Goal: Navigation & Orientation: Find specific page/section

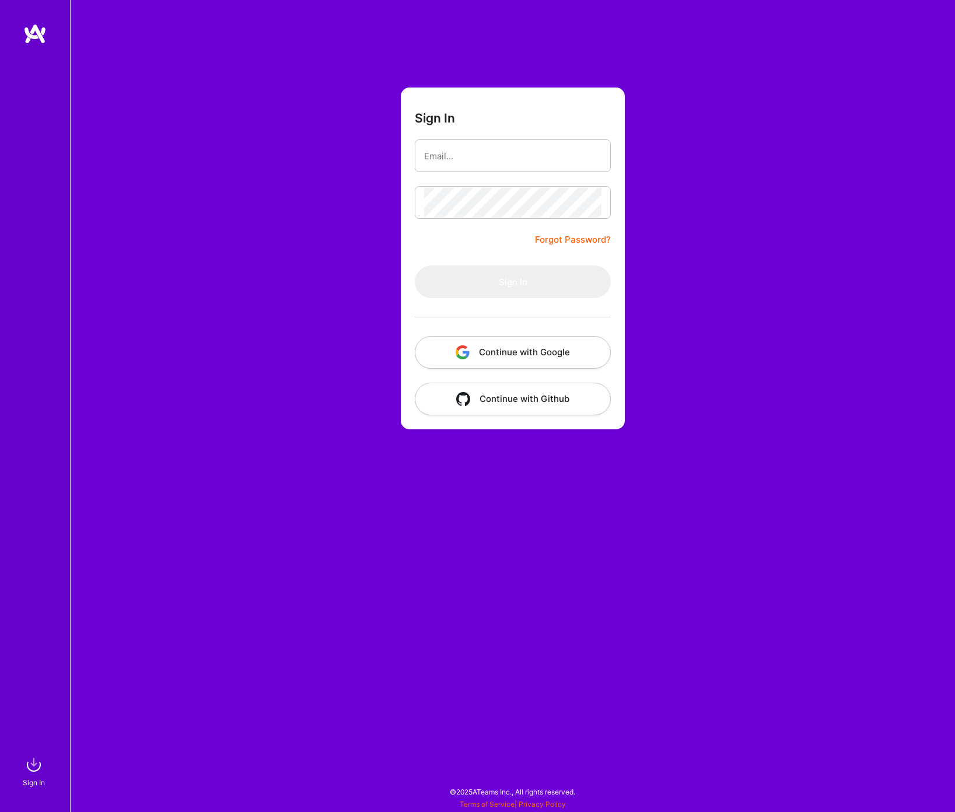
type input "[EMAIL_ADDRESS][DOMAIN_NAME]"
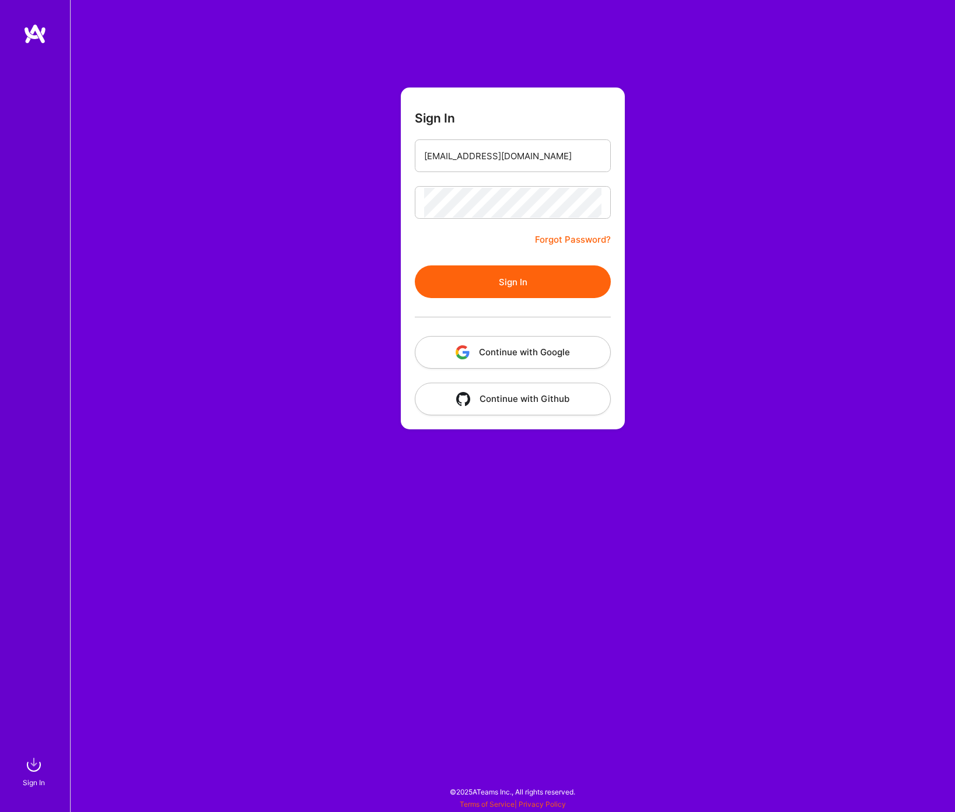
click at [472, 285] on button "Sign In" at bounding box center [513, 282] width 196 height 33
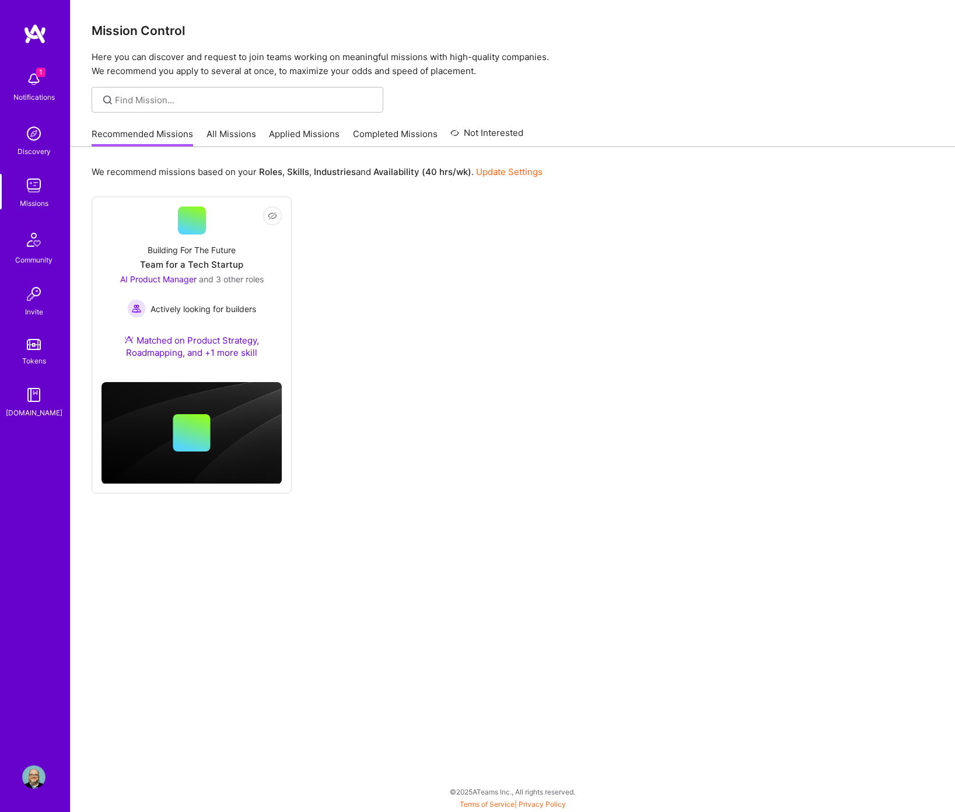
click at [35, 82] on img at bounding box center [33, 79] width 23 height 23
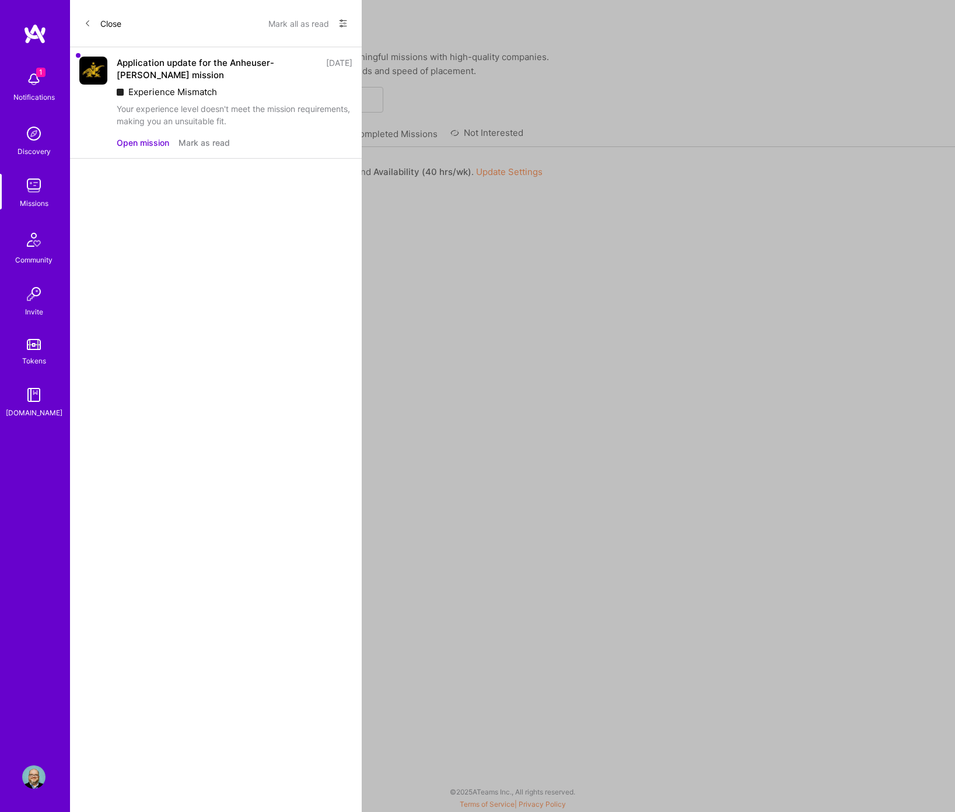
click at [218, 145] on button "Mark as read" at bounding box center [204, 143] width 51 height 12
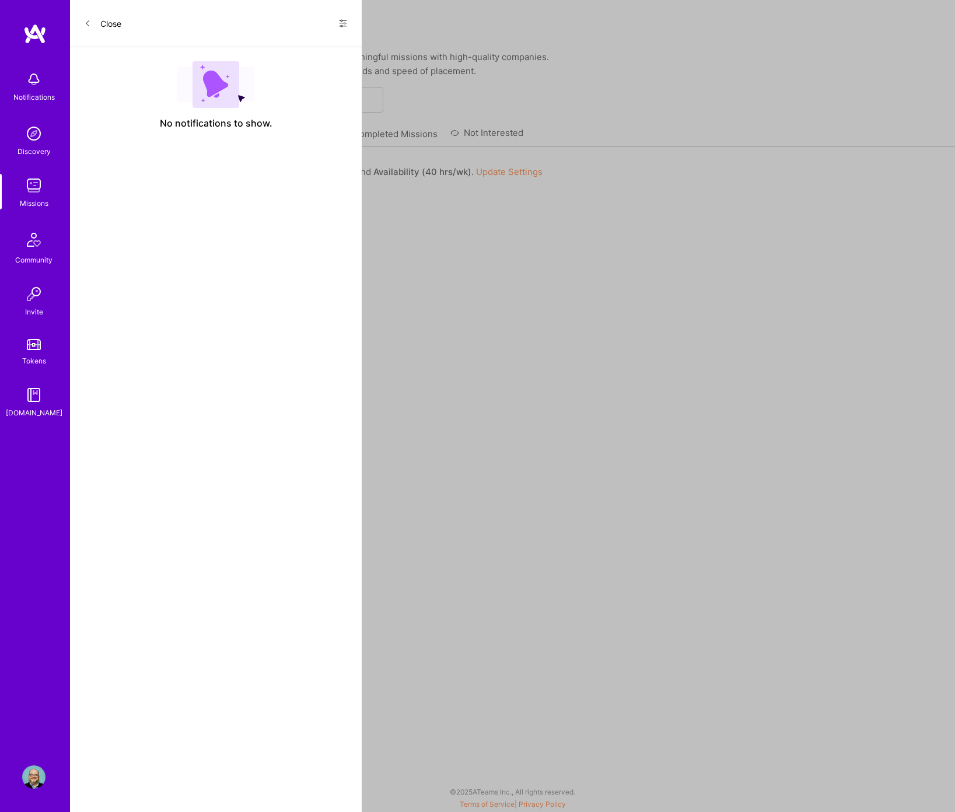
click at [108, 27] on button "Close" at bounding box center [102, 23] width 37 height 19
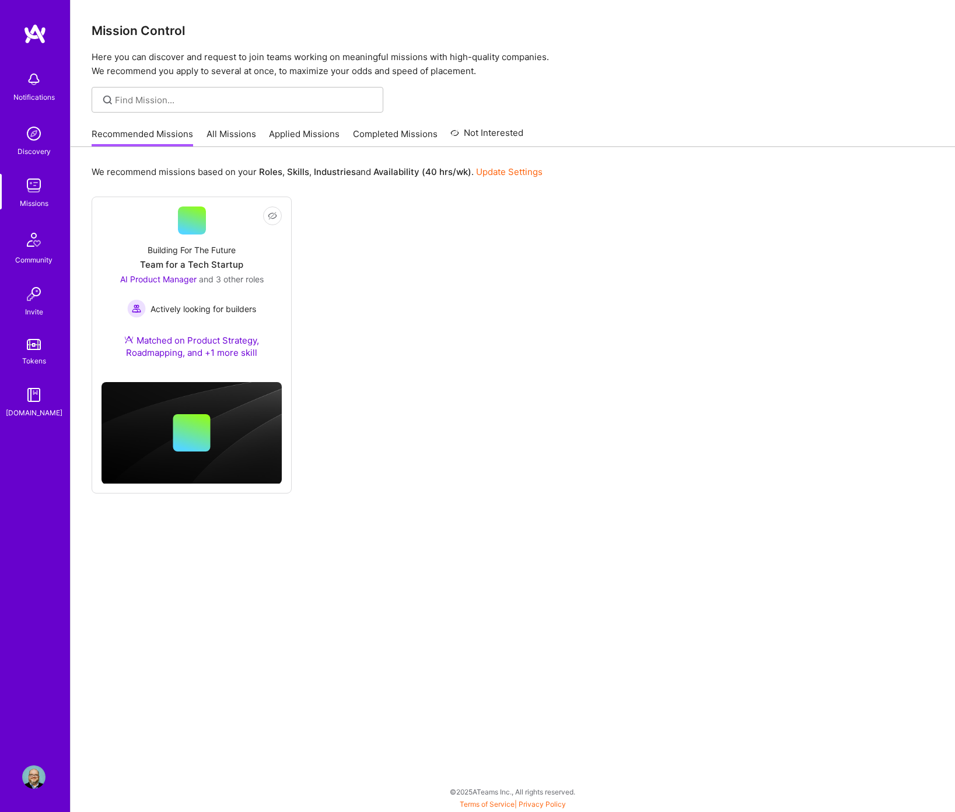
click at [30, 188] on img at bounding box center [33, 185] width 23 height 23
click at [34, 181] on img at bounding box center [33, 185] width 23 height 23
click at [273, 130] on link "Applied Missions" at bounding box center [304, 137] width 71 height 19
